Goal: Transaction & Acquisition: Purchase product/service

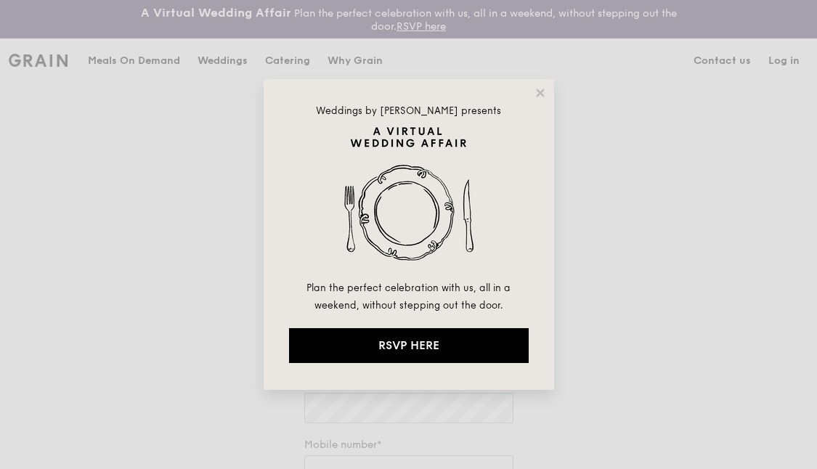
click at [539, 92] on icon at bounding box center [540, 93] width 8 height 8
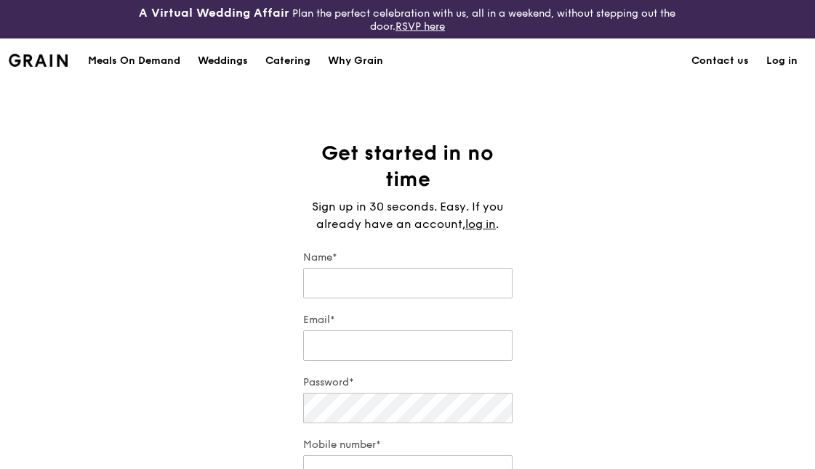
click at [780, 60] on link "Log in" at bounding box center [781, 61] width 49 height 44
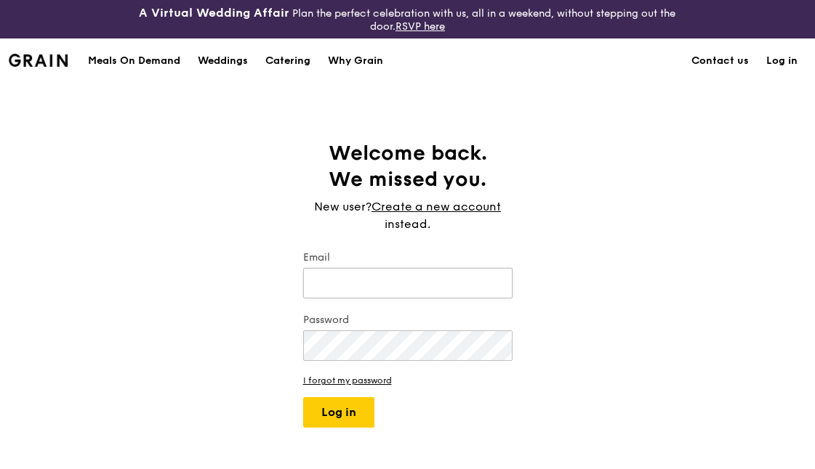
click at [437, 275] on input "Email" at bounding box center [407, 283] width 209 height 31
type input "[PERSON_NAME][DOMAIN_NAME][EMAIL_ADDRESS][DOMAIN_NAME]"
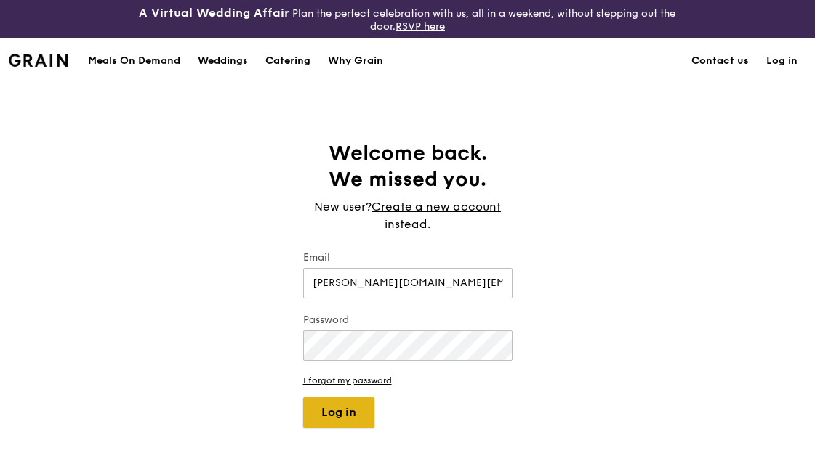
click at [319, 407] on button "Log in" at bounding box center [338, 412] width 71 height 31
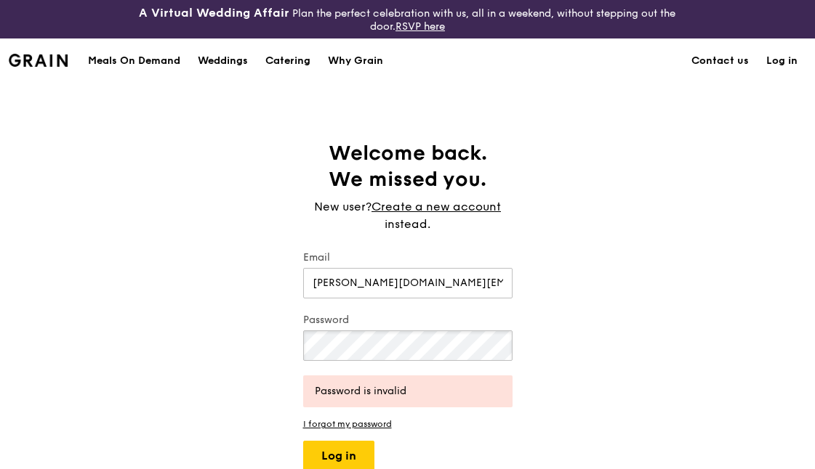
click at [279, 345] on div "Welcome back. We missed you. New user? Create a new account instead. Email [PER…" at bounding box center [407, 305] width 815 height 331
click at [351, 454] on button "Log in" at bounding box center [338, 456] width 71 height 31
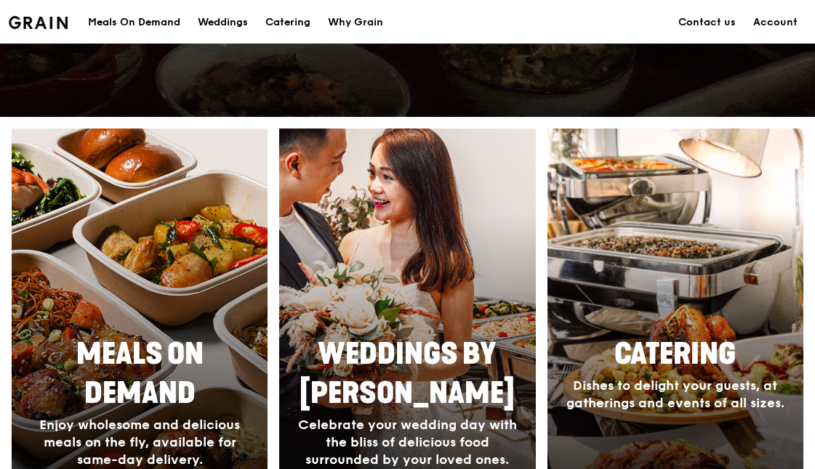
scroll to position [538, 0]
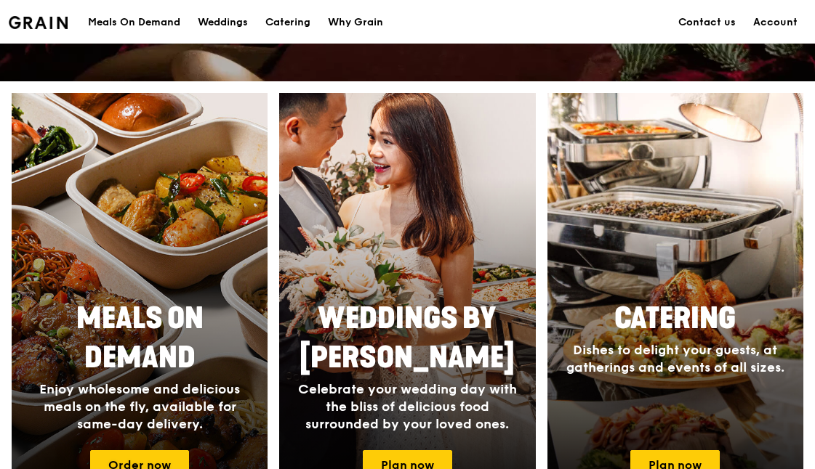
click at [152, 283] on div at bounding box center [140, 304] width 282 height 465
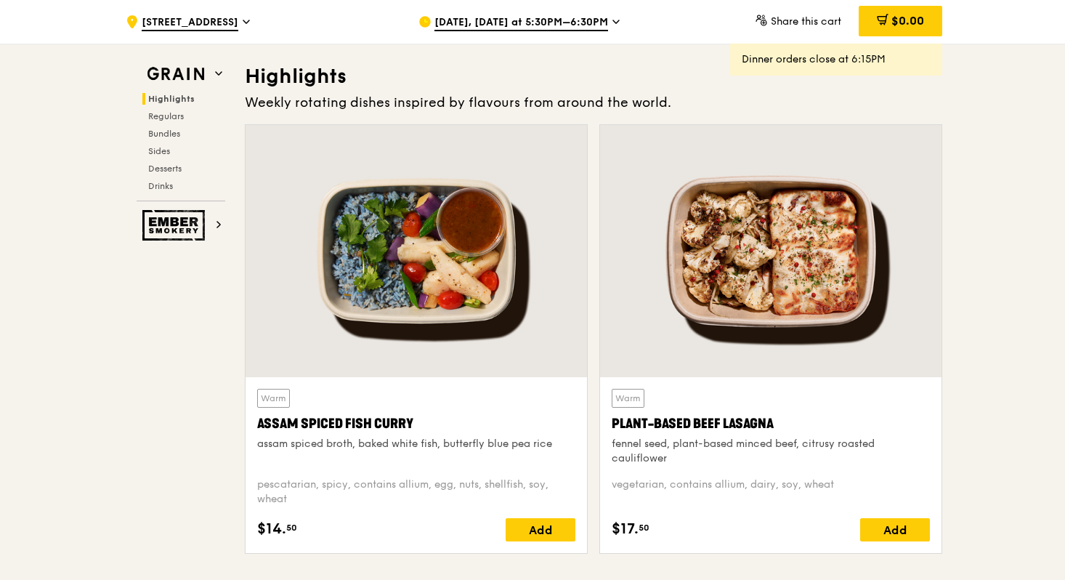
scroll to position [433, 0]
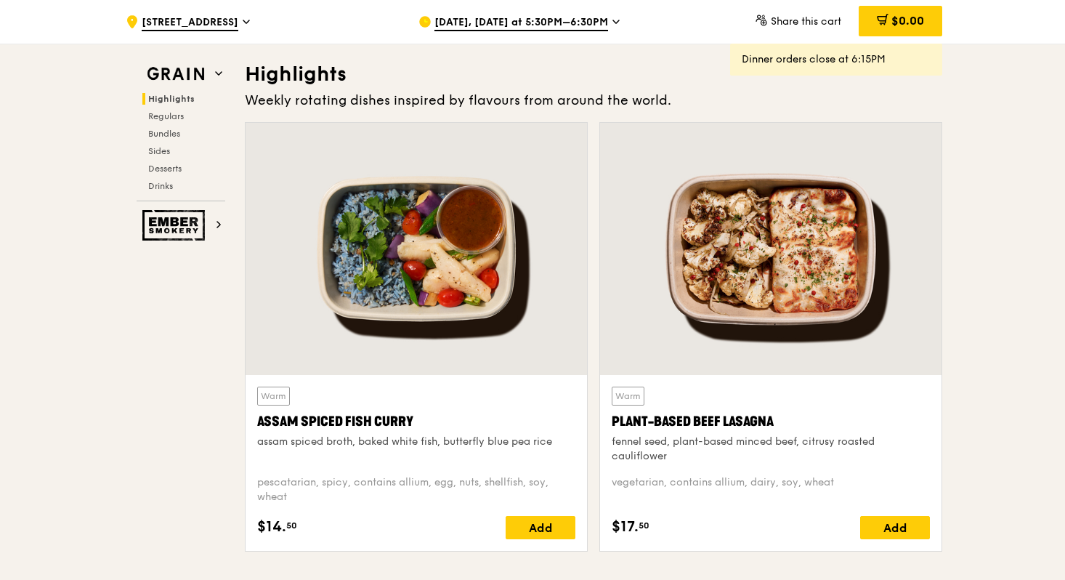
click at [592, 25] on span "[DATE], [DATE] at 5:30PM–6:30PM" at bounding box center [522, 23] width 174 height 16
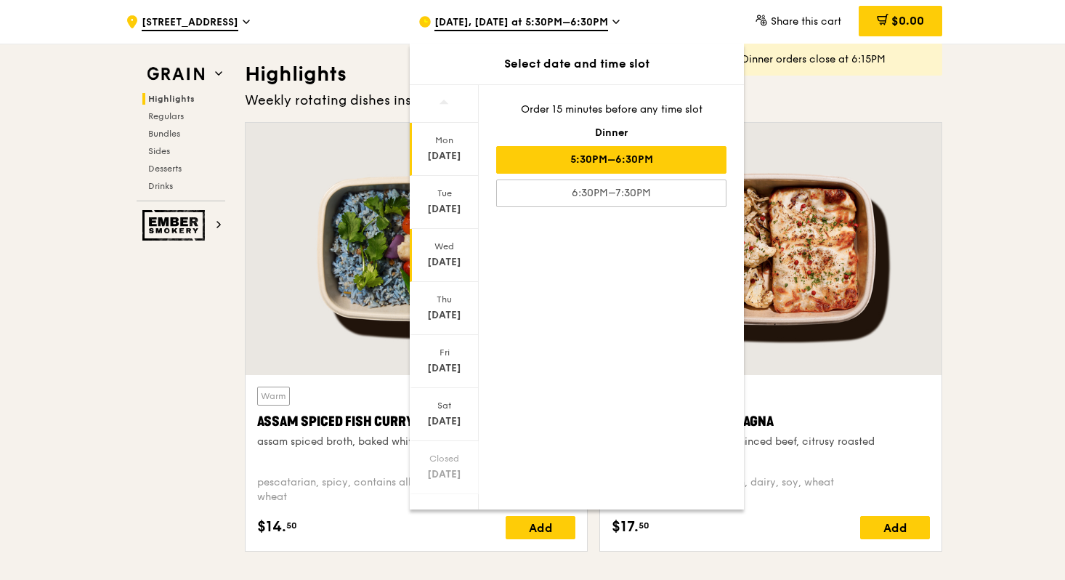
click at [432, 253] on div "[DATE]" at bounding box center [444, 255] width 69 height 53
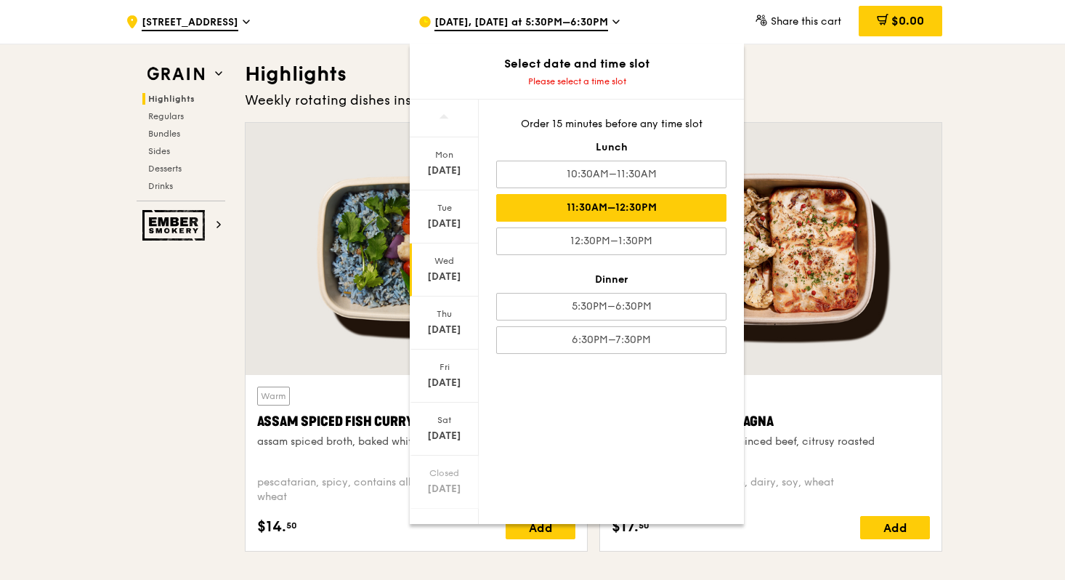
click at [533, 213] on div "11:30AM–12:30PM" at bounding box center [611, 208] width 230 height 28
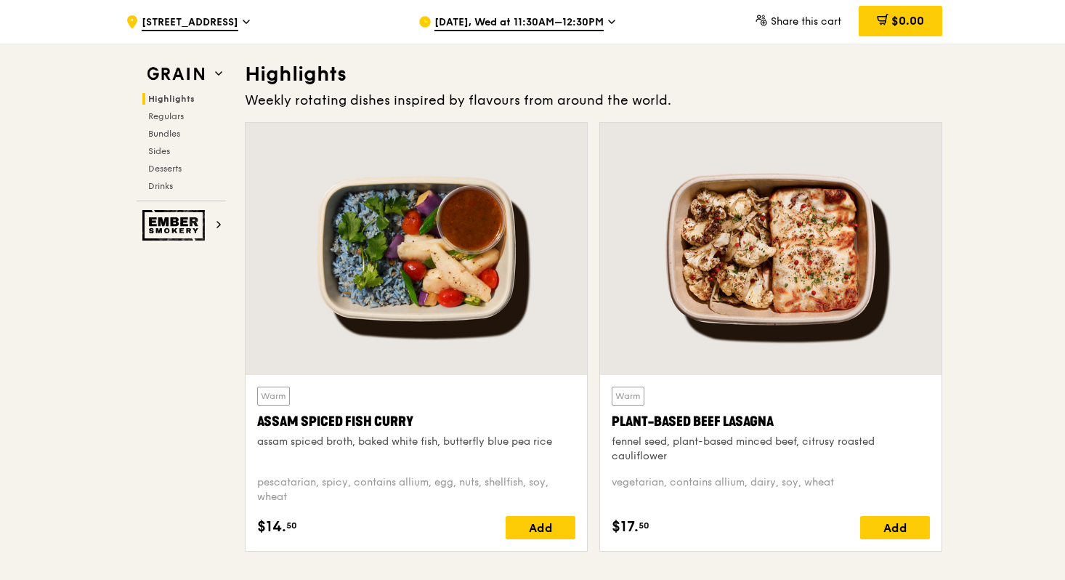
click at [231, 23] on span "[STREET_ADDRESS]" at bounding box center [190, 23] width 97 height 16
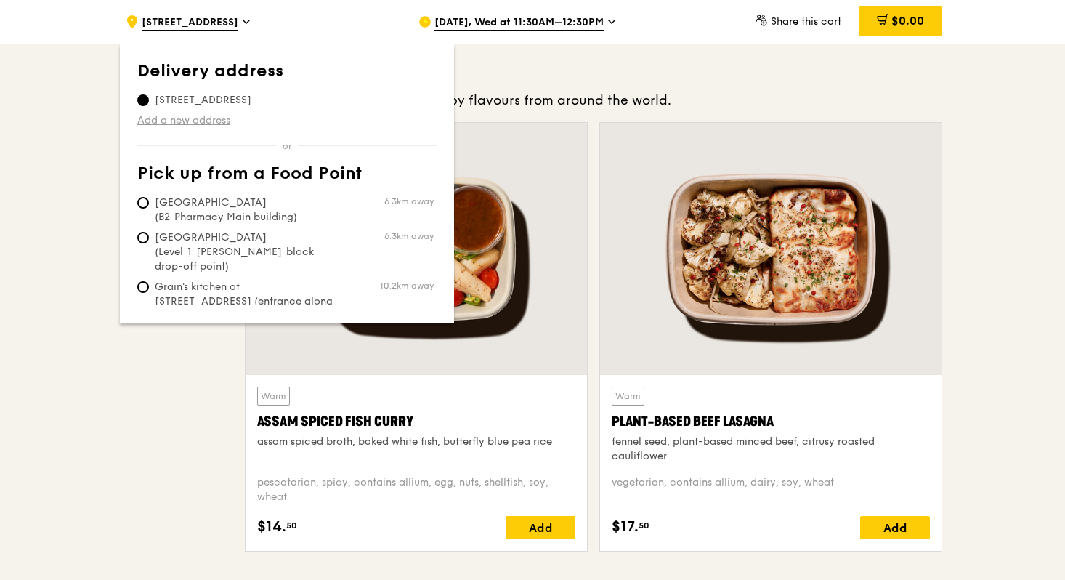
click at [179, 122] on link "Add a new address" at bounding box center [286, 120] width 299 height 15
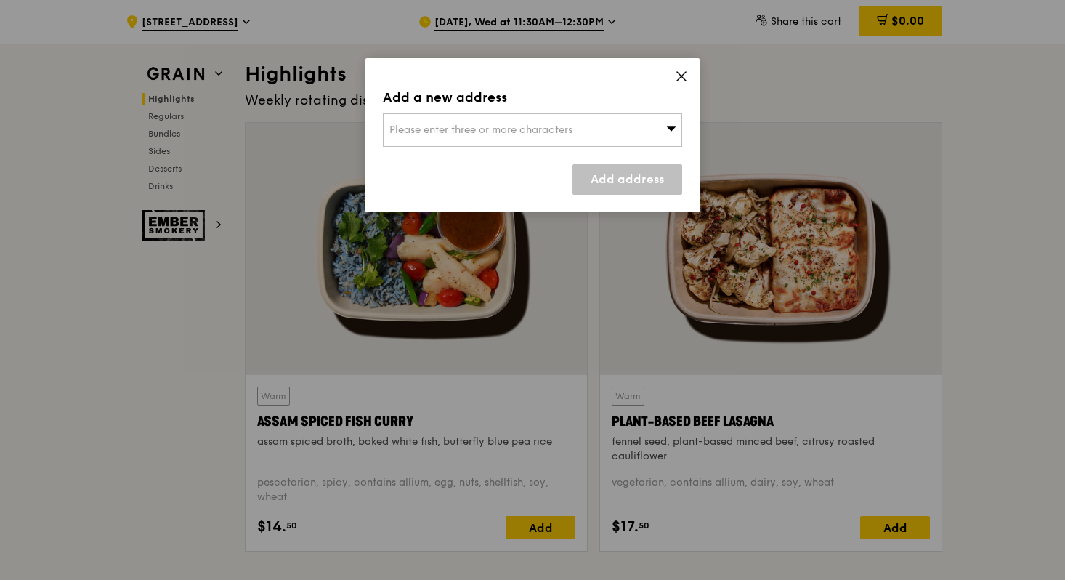
click at [465, 113] on div "Please enter three or more characters" at bounding box center [532, 129] width 299 height 33
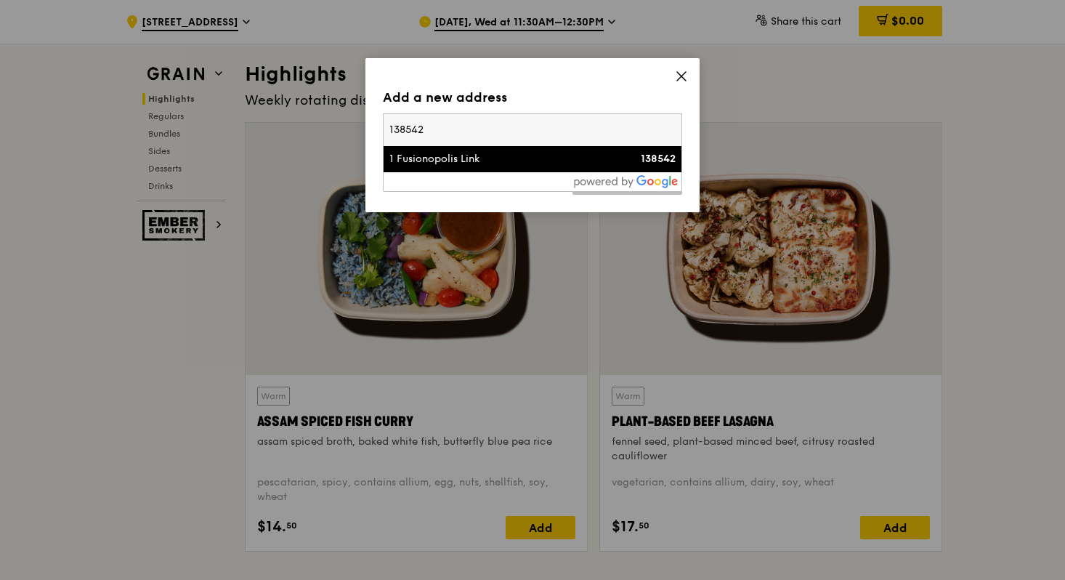
type input "138542"
click at [521, 163] on div "1 Fusionopolis Link" at bounding box center [496, 159] width 215 height 15
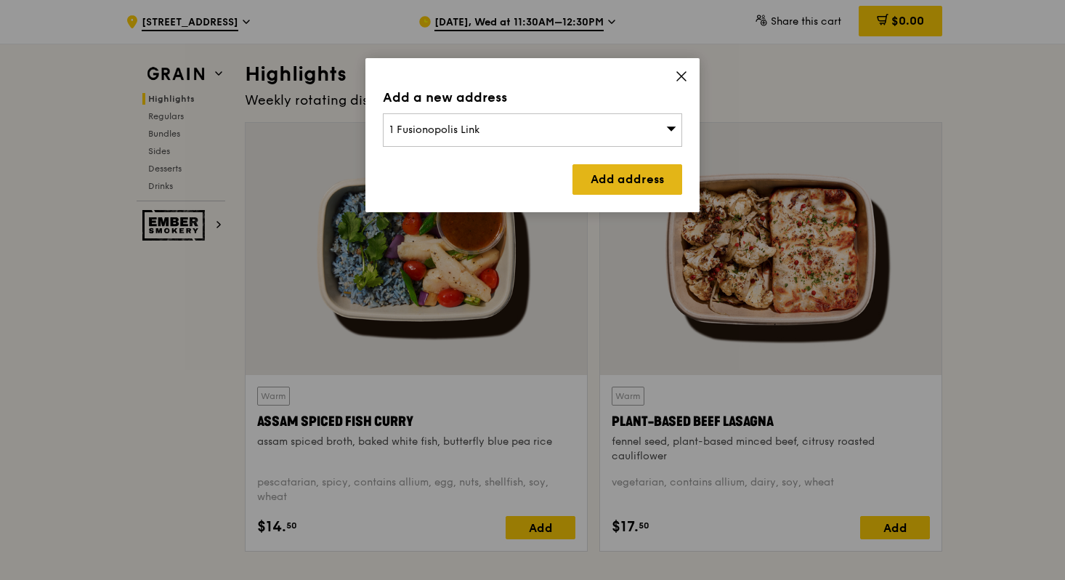
click at [583, 174] on link "Add address" at bounding box center [628, 179] width 110 height 31
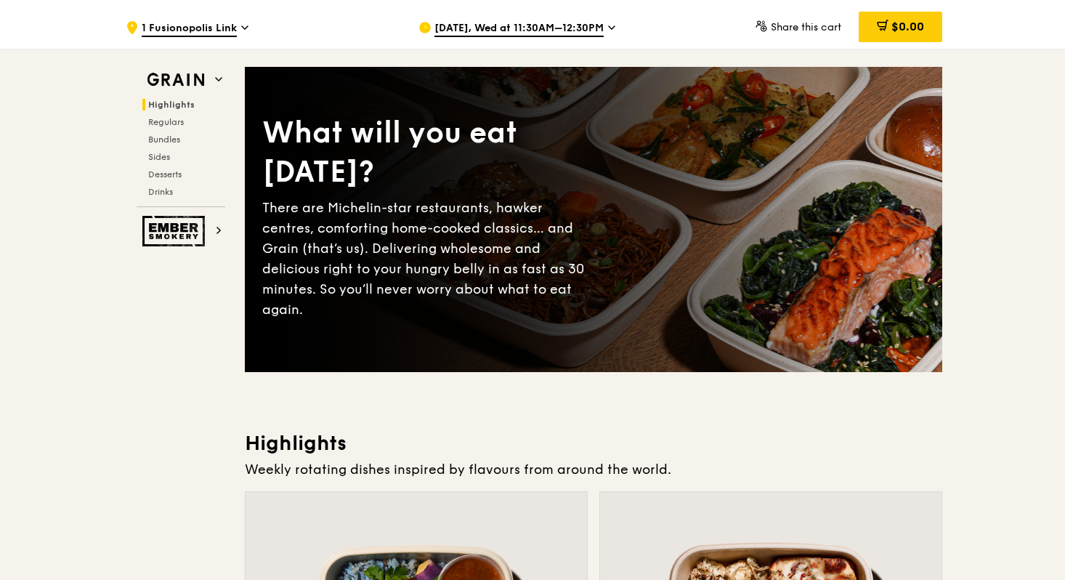
scroll to position [0, 0]
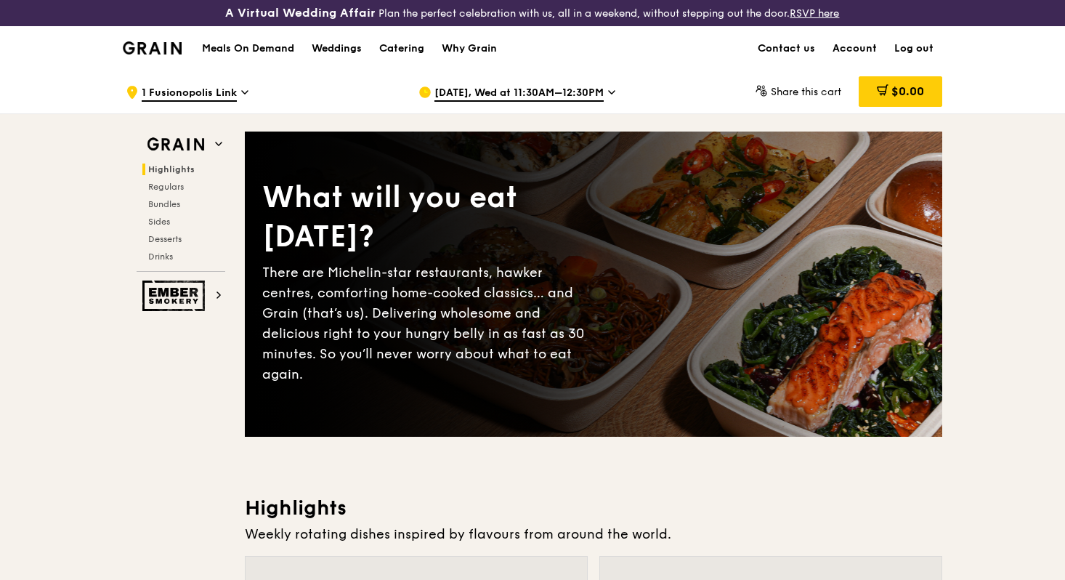
click at [208, 94] on span "1 Fusionopolis Link" at bounding box center [189, 94] width 95 height 16
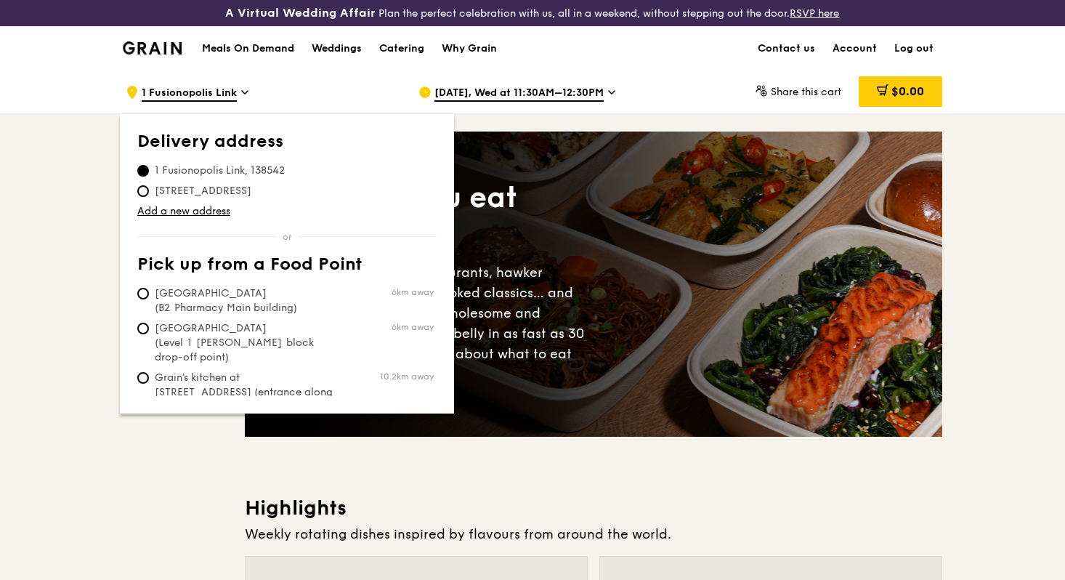
click at [189, 170] on span "1 Fusionopolis Link, 138542" at bounding box center [219, 170] width 165 height 15
click at [149, 170] on input "1 Fusionopolis Link, 138542" at bounding box center [143, 171] width 12 height 12
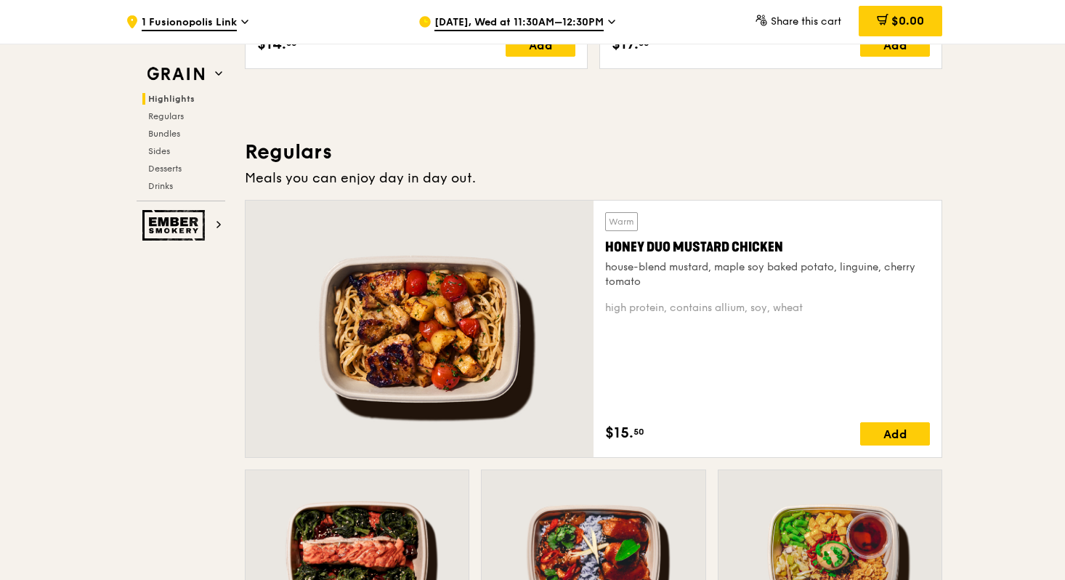
scroll to position [916, 0]
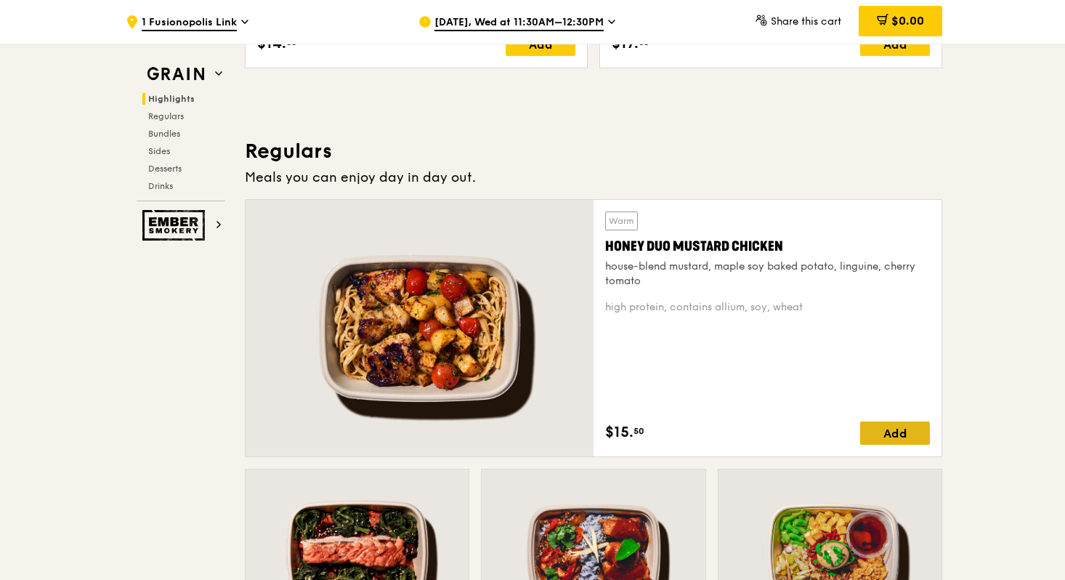
click at [817, 431] on div "Add" at bounding box center [895, 432] width 70 height 23
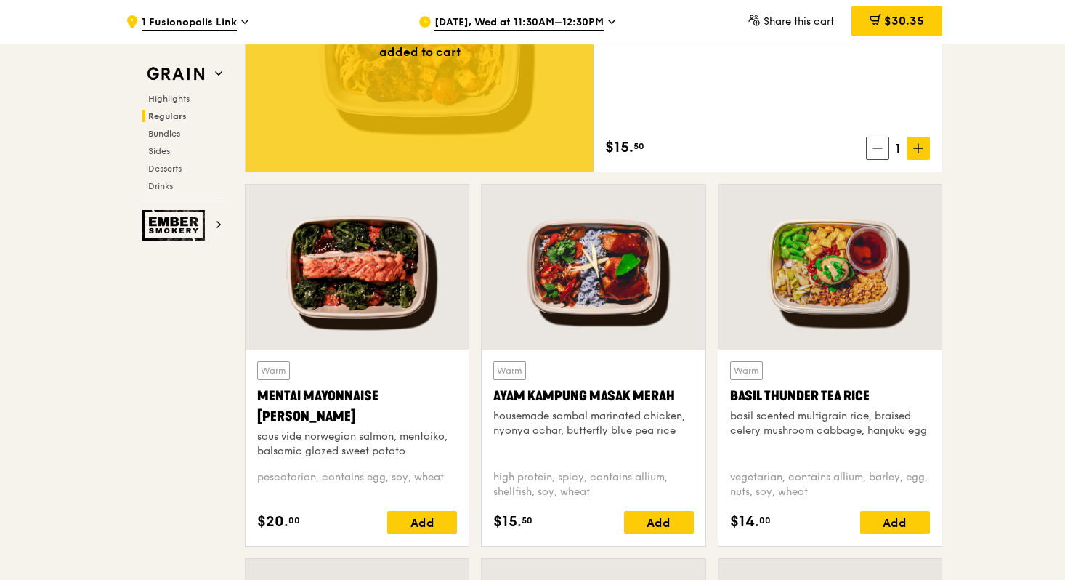
scroll to position [1195, 0]
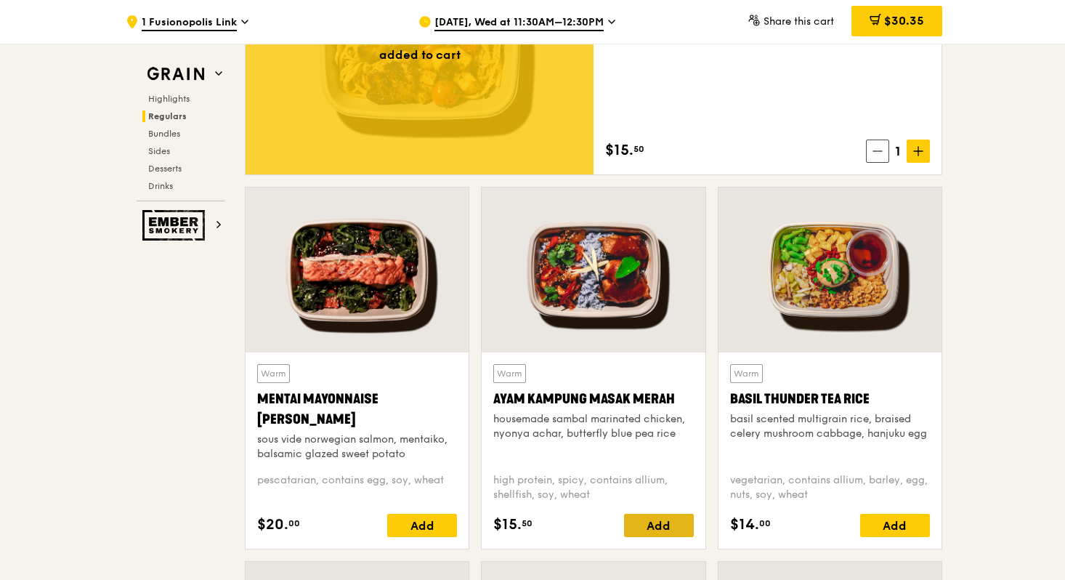
click at [653, 469] on div "Add" at bounding box center [659, 525] width 70 height 23
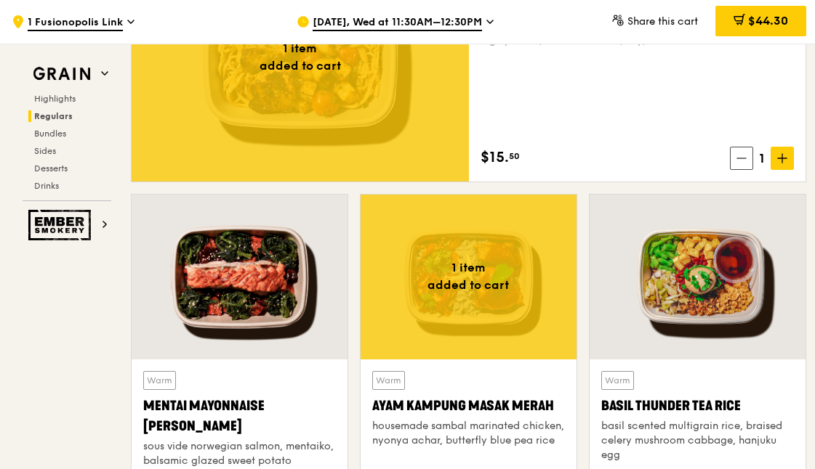
scroll to position [1187, 0]
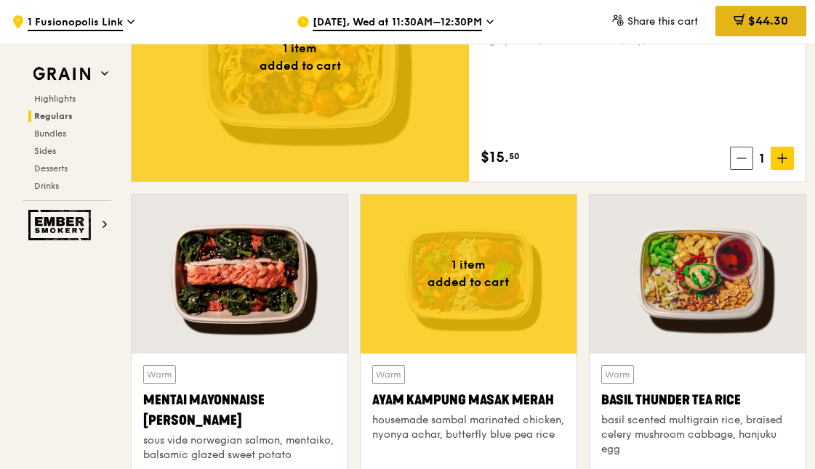
click at [740, 28] on span at bounding box center [739, 22] width 12 height 16
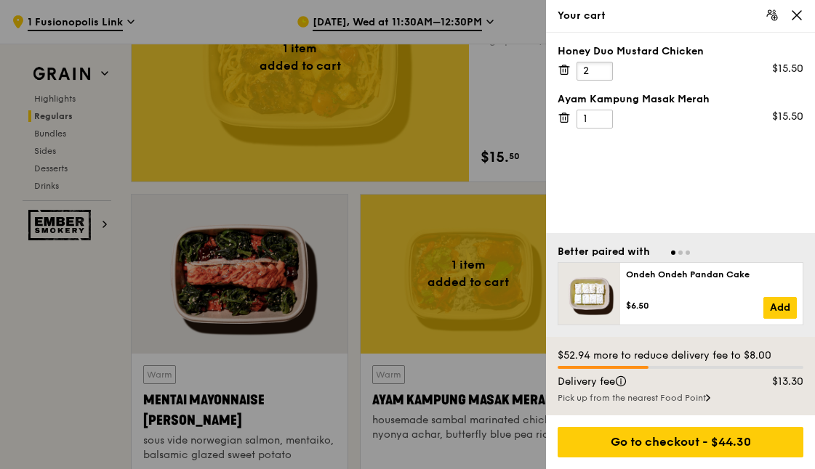
click at [600, 68] on input "2" at bounding box center [594, 71] width 36 height 19
click at [600, 68] on input "3" at bounding box center [594, 71] width 36 height 19
click at [600, 68] on input "4" at bounding box center [594, 71] width 36 height 19
click at [600, 68] on input "5" at bounding box center [594, 71] width 36 height 19
type input "6"
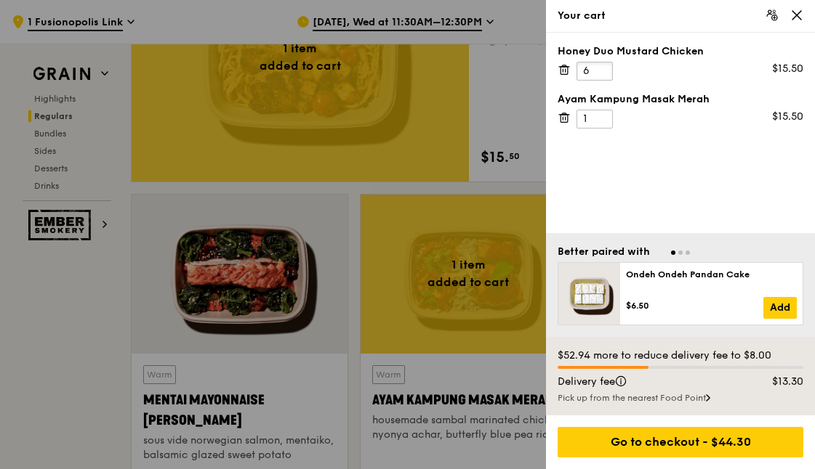
click at [600, 68] on input "6" at bounding box center [594, 71] width 36 height 19
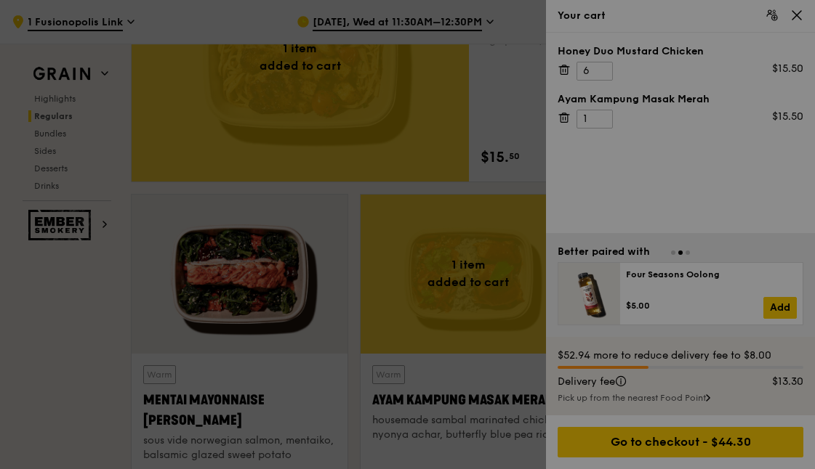
click at [602, 69] on div at bounding box center [407, 234] width 815 height 469
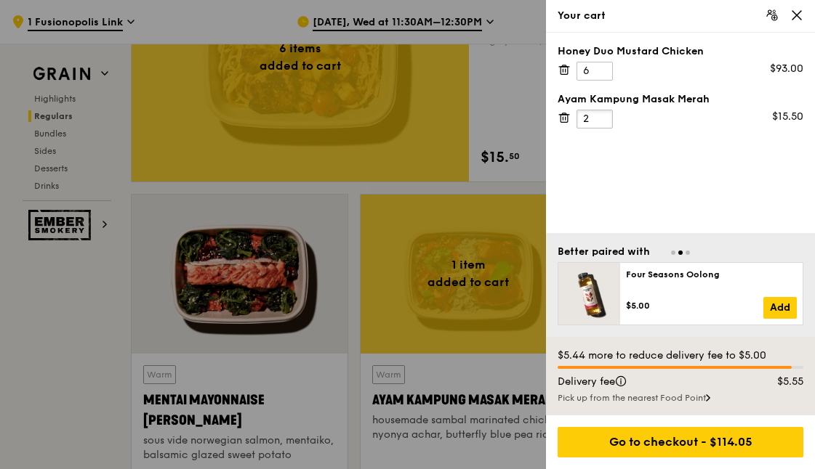
click at [600, 115] on input "2" at bounding box center [594, 119] width 36 height 19
click at [600, 115] on input "3" at bounding box center [594, 119] width 36 height 19
type input "4"
click at [600, 115] on input "4" at bounding box center [594, 119] width 36 height 19
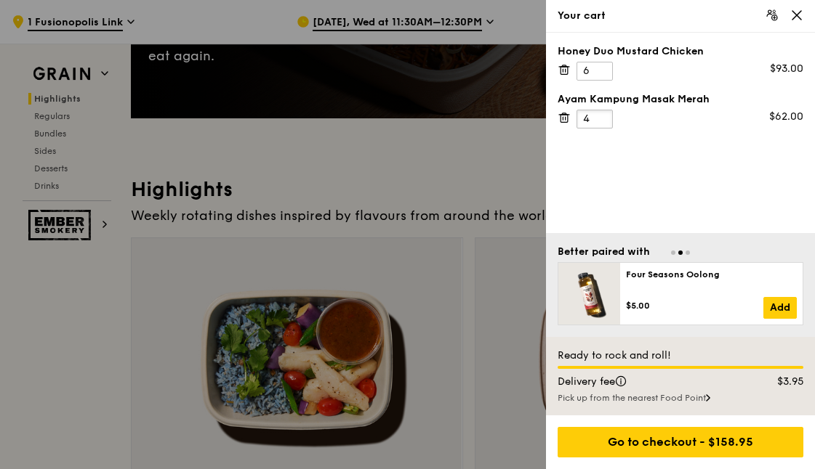
scroll to position [0, 0]
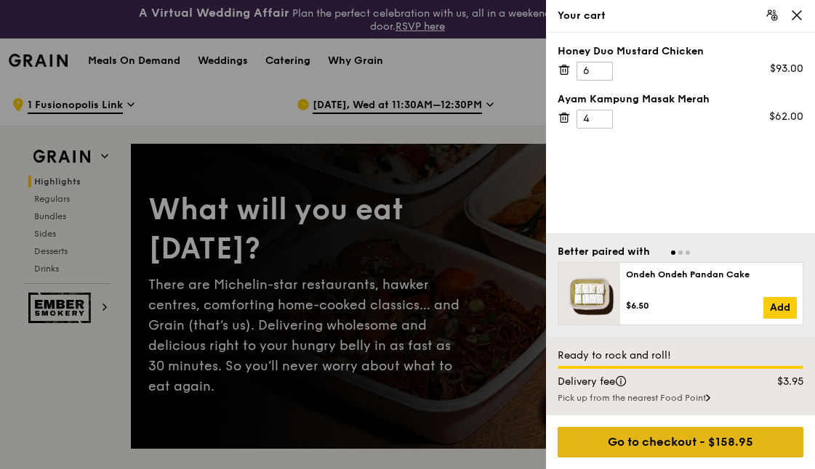
click at [679, 441] on div "Go to checkout - $158.95" at bounding box center [680, 442] width 246 height 31
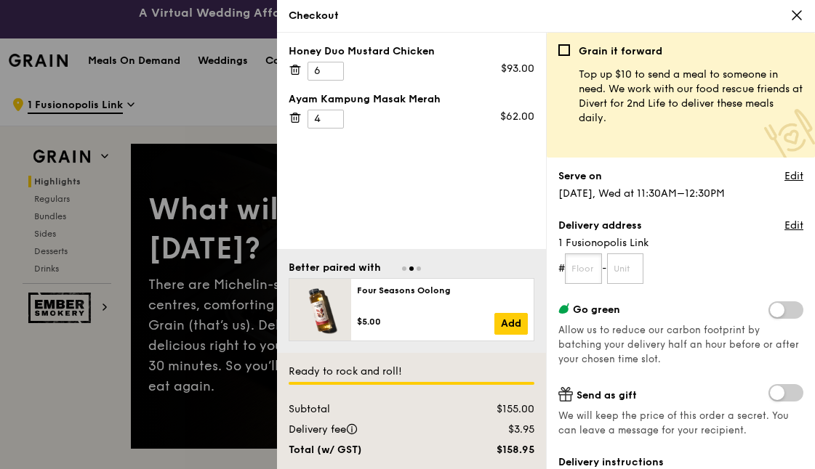
click at [582, 272] on input "text" at bounding box center [583, 269] width 37 height 31
type input "04"
click at [630, 270] on input "text" at bounding box center [625, 269] width 37 height 31
type input "01"
click at [716, 259] on form "# 04 - 01" at bounding box center [680, 269] width 245 height 31
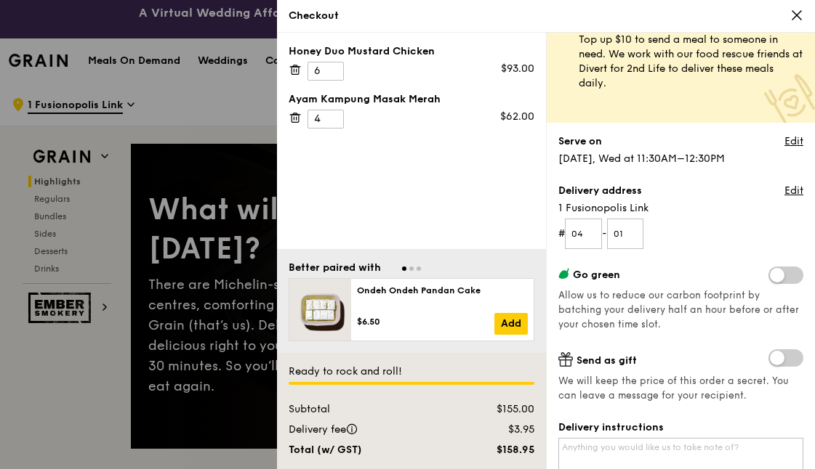
scroll to position [36, 0]
click at [780, 364] on span at bounding box center [785, 357] width 35 height 17
click at [771, 359] on input "checkbox" at bounding box center [771, 359] width 0 height 0
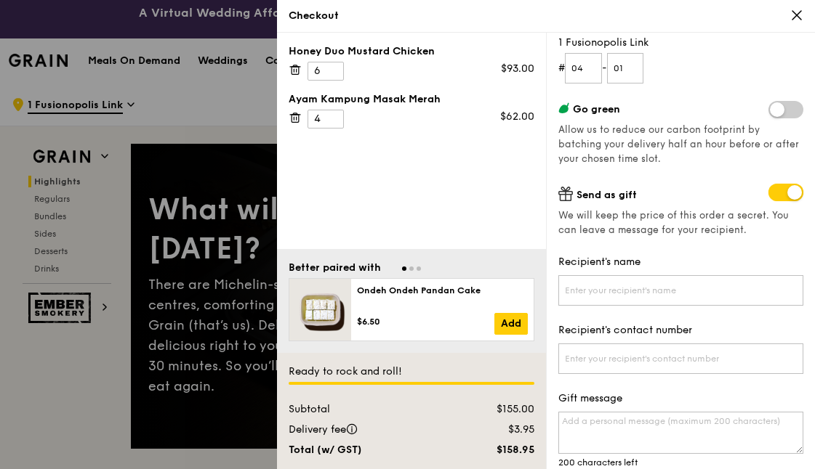
scroll to position [230, 0]
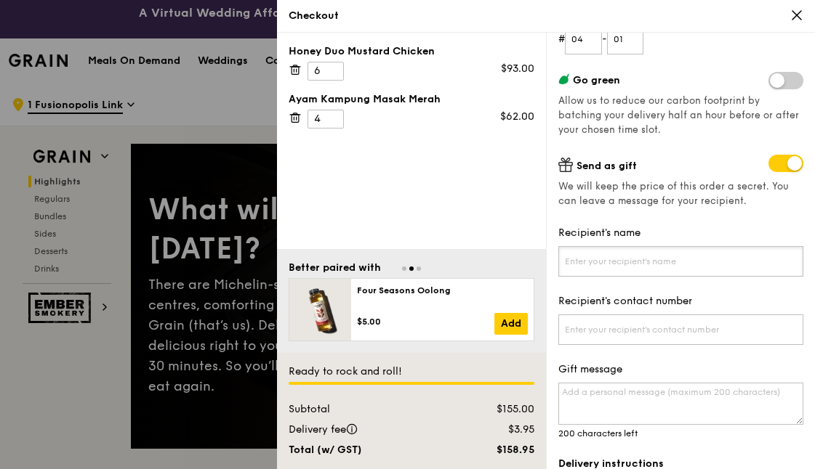
click at [700, 257] on input "Recipient's name" at bounding box center [680, 261] width 245 height 31
type input "[PERSON_NAME]"
click at [687, 326] on input "Recipient's contact number" at bounding box center [680, 329] width 245 height 31
type input "96613780"
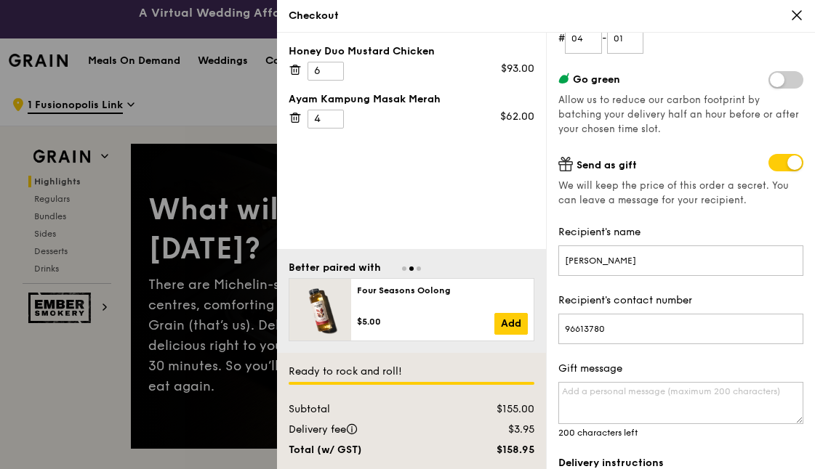
click at [790, 165] on span at bounding box center [785, 162] width 35 height 17
click at [771, 164] on input "checkbox" at bounding box center [771, 164] width 0 height 0
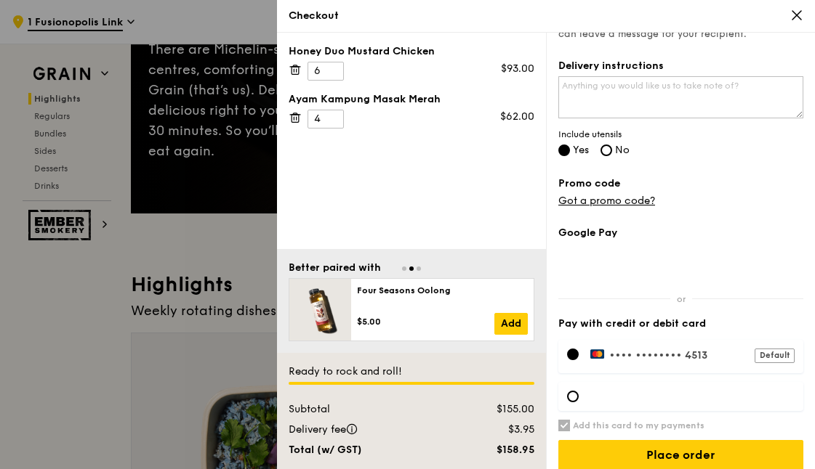
scroll to position [236, 0]
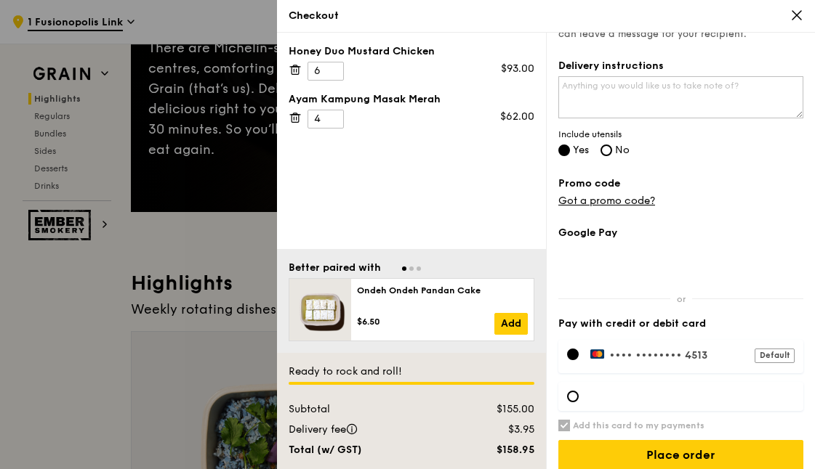
click at [241, 248] on div at bounding box center [407, 234] width 815 height 469
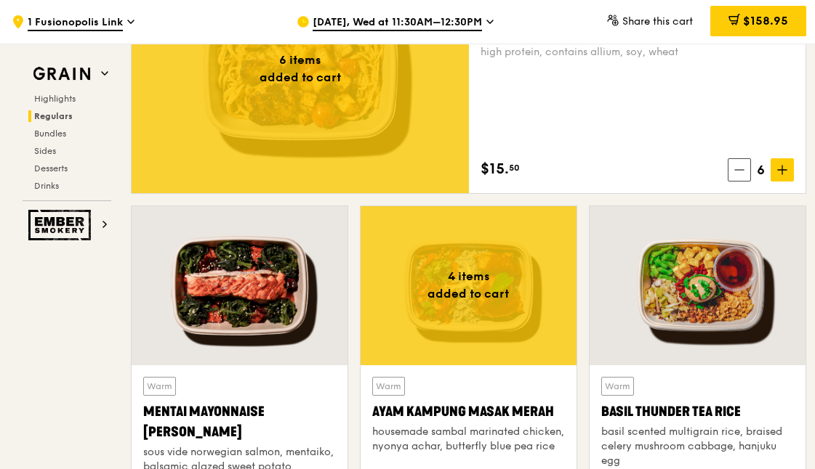
scroll to position [1205, 0]
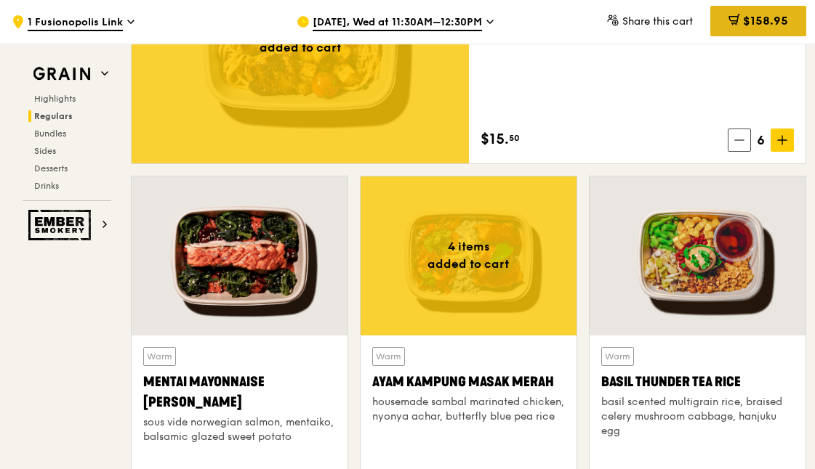
click at [729, 20] on icon at bounding box center [733, 19] width 9 height 4
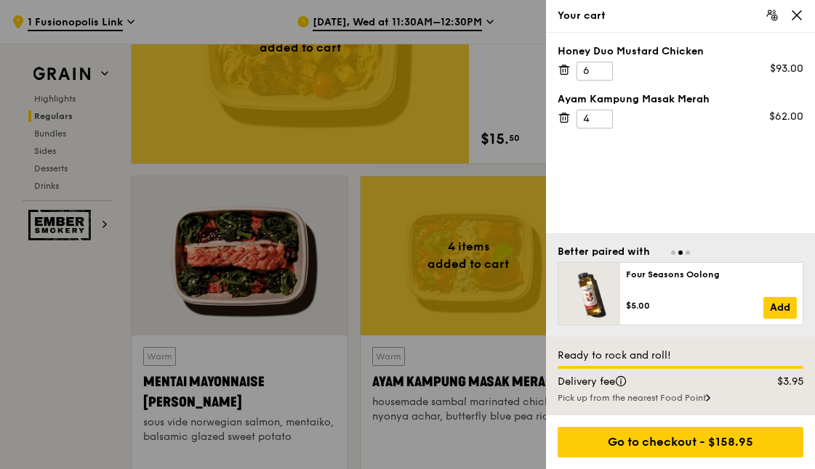
click at [614, 442] on div "Go to checkout - $158.95" at bounding box center [680, 442] width 246 height 31
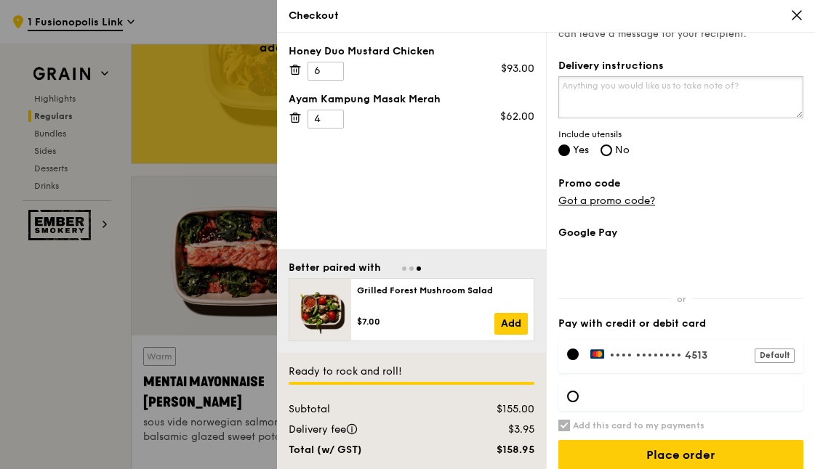
click at [614, 89] on textarea "Delivery instructions" at bounding box center [680, 97] width 245 height 42
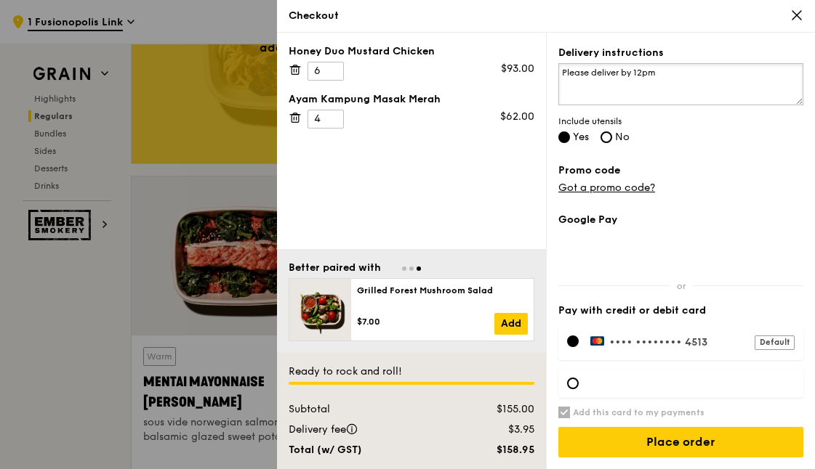
type textarea "Please deliver by 12pm"
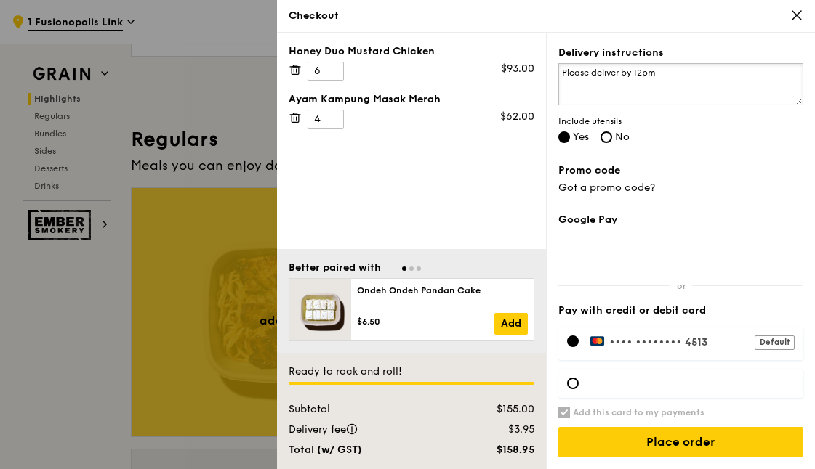
scroll to position [934, 0]
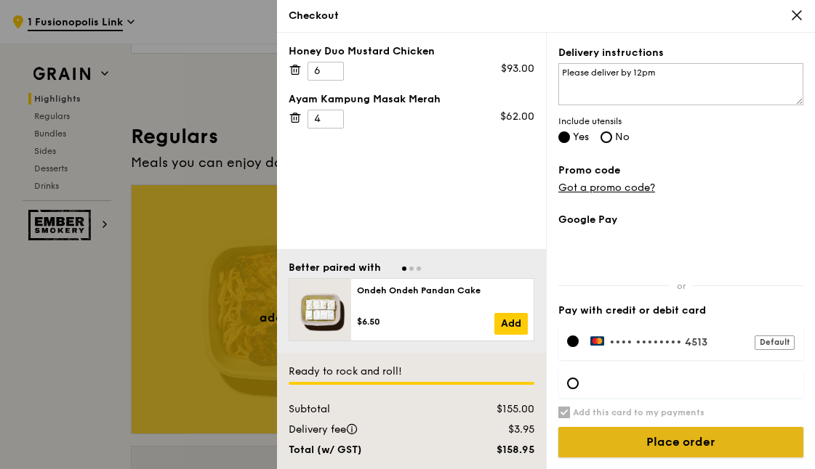
click at [664, 444] on input "Place order" at bounding box center [680, 442] width 245 height 31
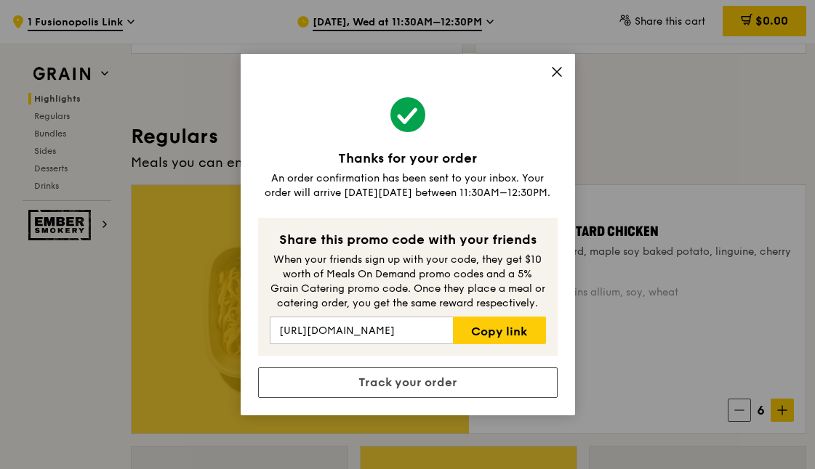
click at [556, 75] on icon at bounding box center [556, 71] width 13 height 13
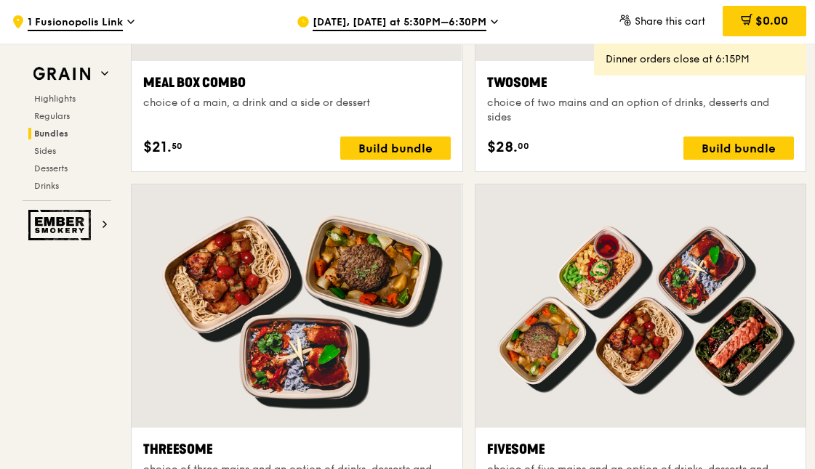
scroll to position [2436, 0]
